Goal: Find specific page/section: Find specific page/section

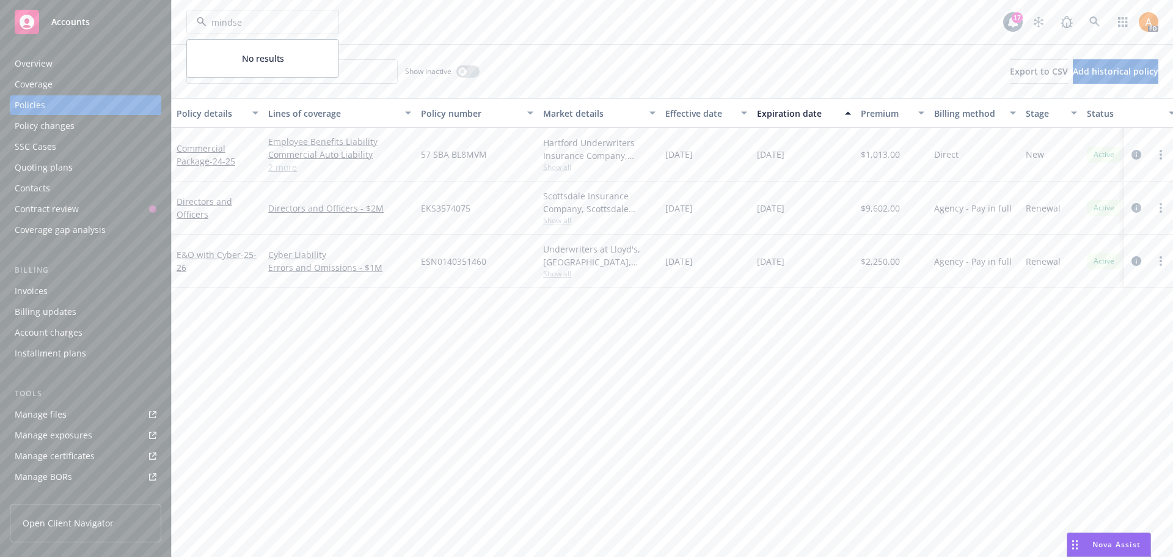
type input "mindset"
click at [227, 58] on strong "Mindset, Inc." at bounding box center [227, 57] width 54 height 12
